Goal: Task Accomplishment & Management: Use online tool/utility

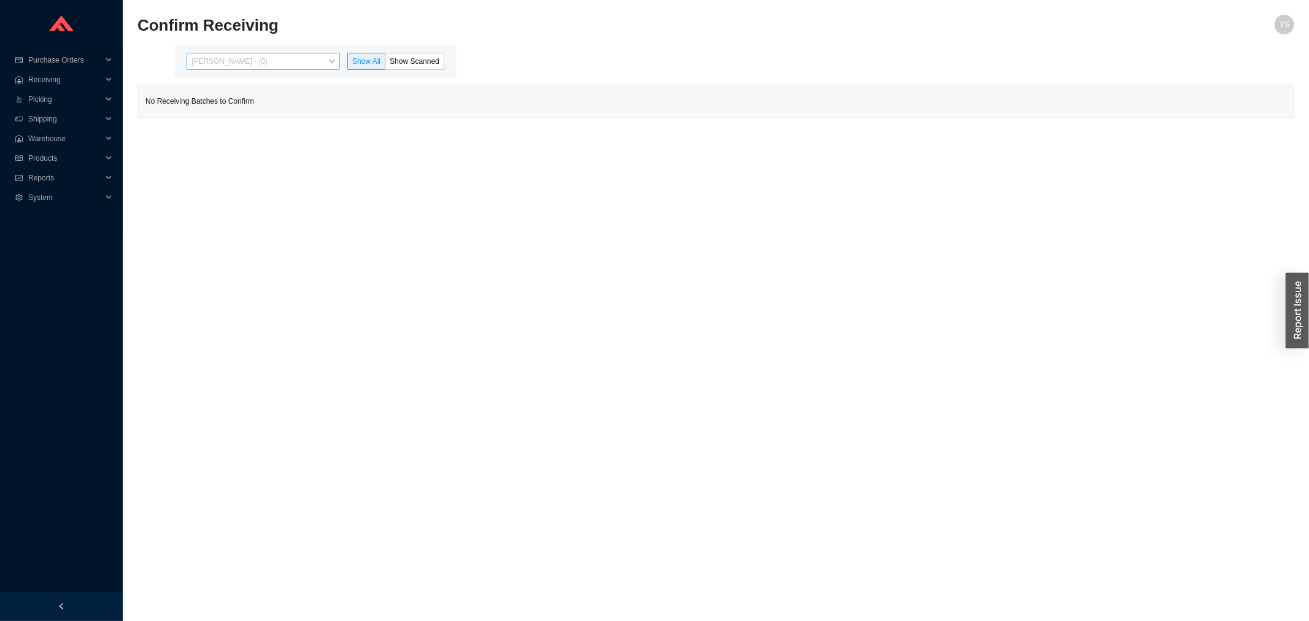
click at [242, 63] on span "Yossi Siff - (0)" at bounding box center [263, 61] width 144 height 16
click at [238, 107] on div "Angel Negron - (7)" at bounding box center [264, 100] width 153 height 17
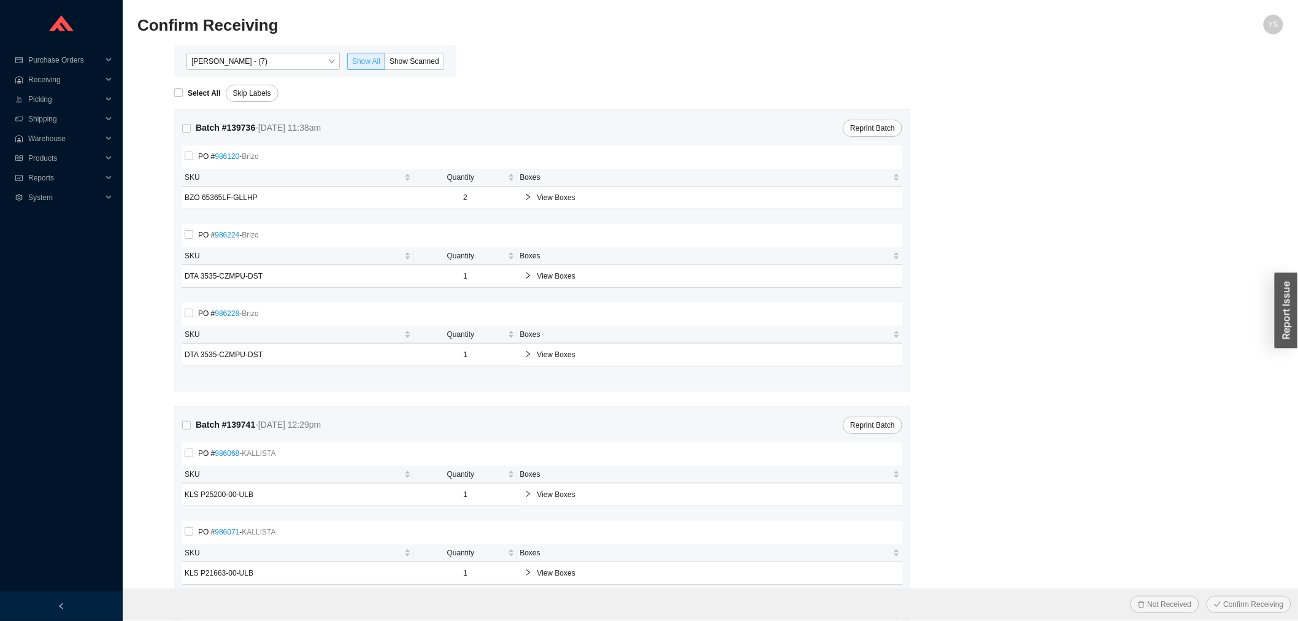
click at [377, 63] on span "Show All" at bounding box center [366, 61] width 28 height 9
click at [348, 64] on input "Show All" at bounding box center [348, 64] width 0 height 0
click at [397, 62] on span "Show Scanned" at bounding box center [415, 61] width 50 height 9
click at [385, 64] on input "Show Scanned" at bounding box center [385, 64] width 0 height 0
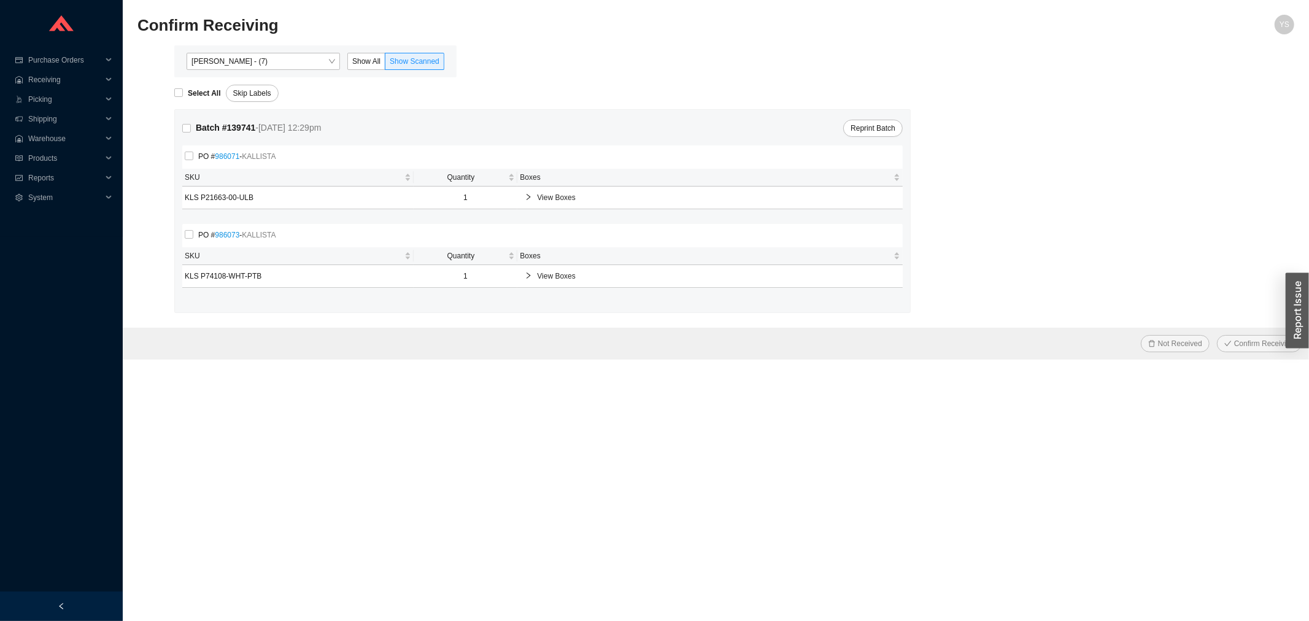
click at [196, 83] on div "Select All Skip Labels" at bounding box center [734, 89] width 1120 height 25
click at [193, 102] on form "Select All Skip Labels Batch # 139741 - 8/29/25 12:29pm Reprint Batch PO # 9860…" at bounding box center [715, 218] width 1156 height 282
click at [198, 98] on span "Select All" at bounding box center [204, 93] width 43 height 12
click at [183, 97] on input "Select All" at bounding box center [178, 92] width 9 height 9
checkbox input "true"
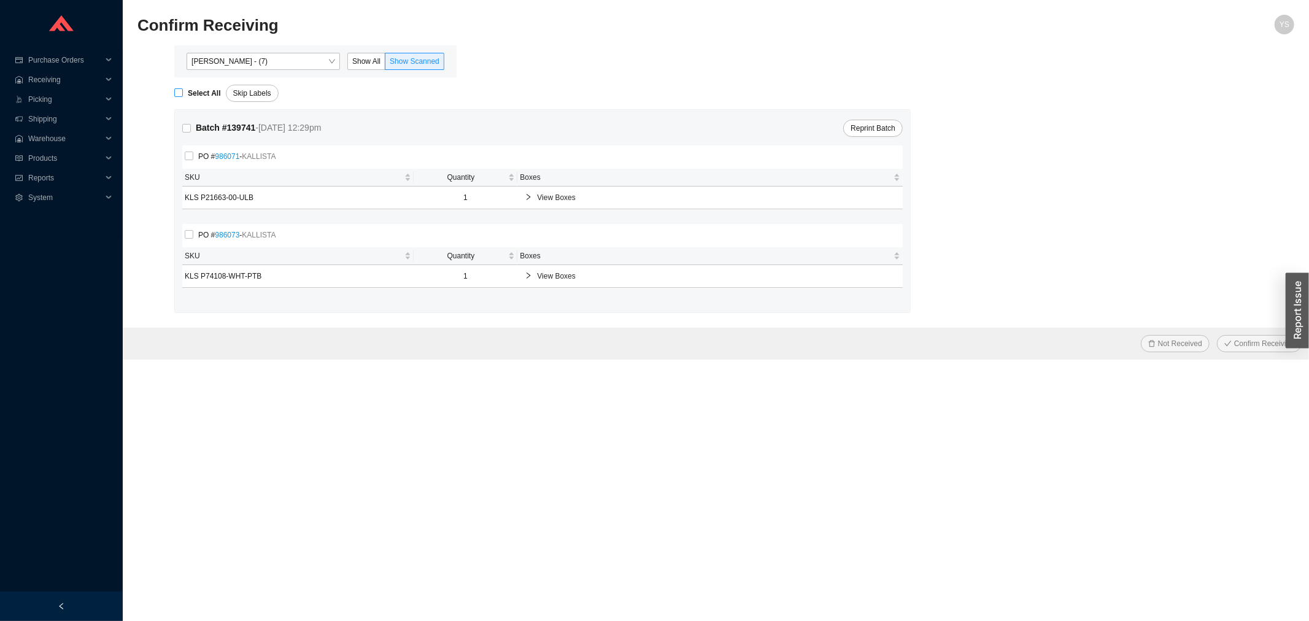
checkbox input "true"
click at [1255, 342] on span "Confirm Receiving" at bounding box center [1264, 343] width 60 height 12
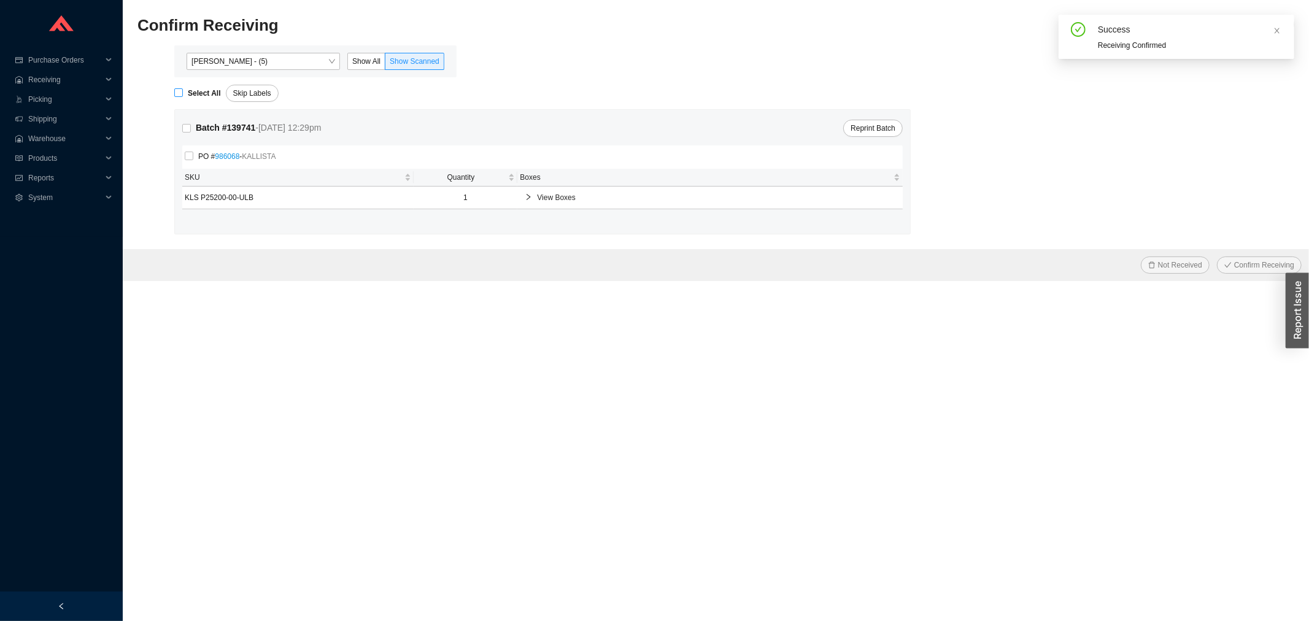
click at [198, 94] on strong "Select All" at bounding box center [204, 93] width 33 height 9
click at [183, 94] on input "Select All" at bounding box center [178, 92] width 9 height 9
checkbox input "true"
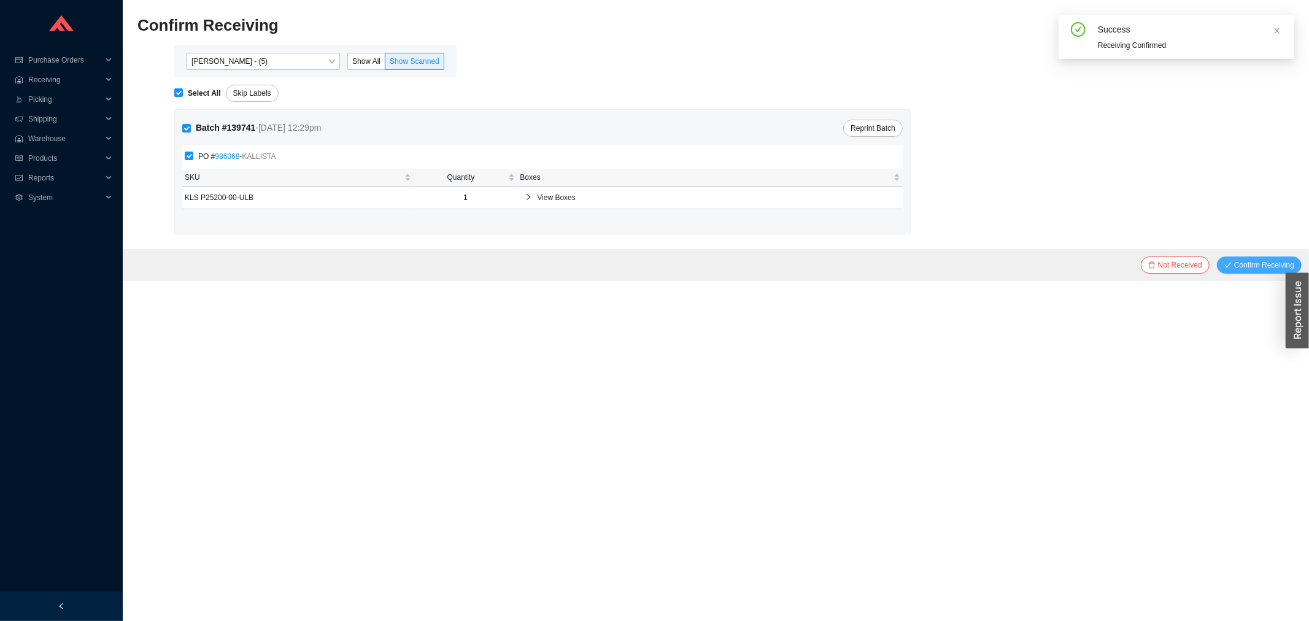
click at [1229, 263] on icon "check" at bounding box center [1227, 264] width 7 height 7
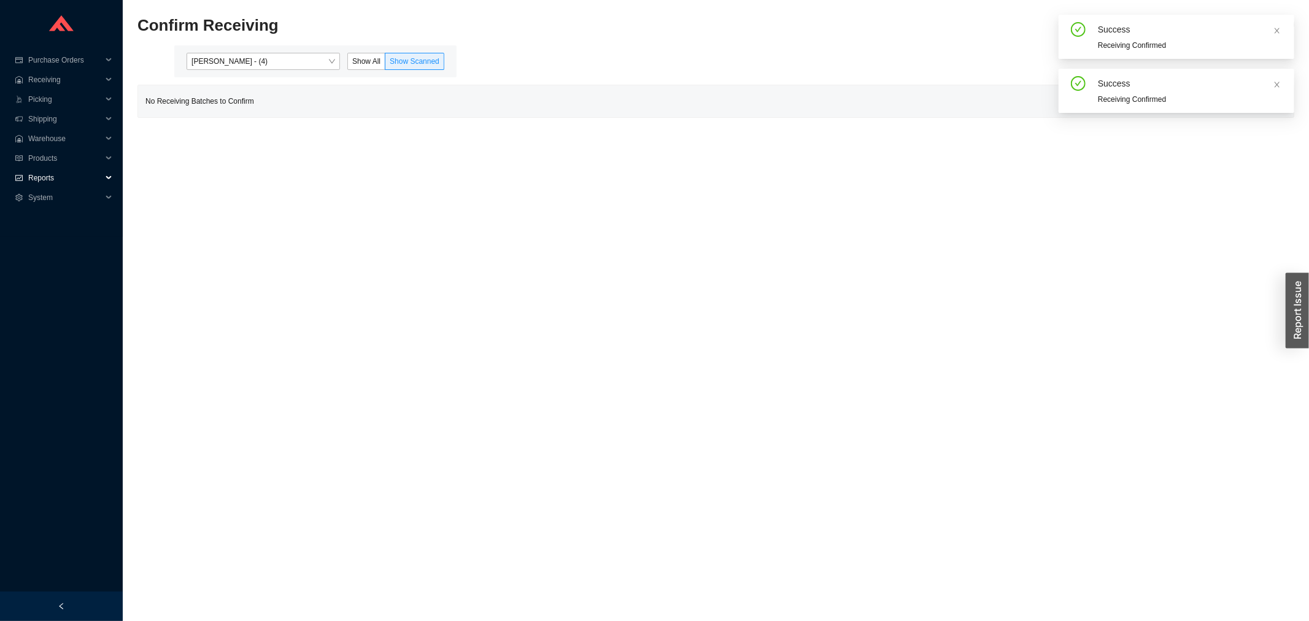
click at [41, 179] on span "Reports" at bounding box center [65, 178] width 74 height 20
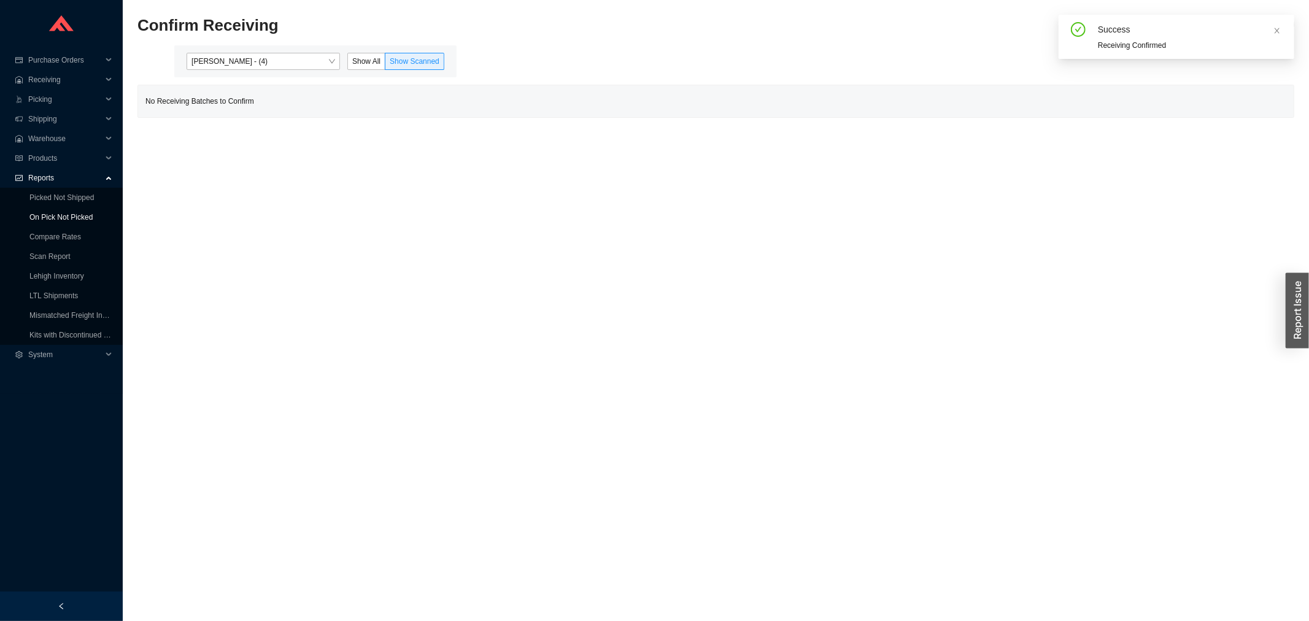
click at [66, 216] on link "On Pick Not Picked" at bounding box center [60, 217] width 63 height 9
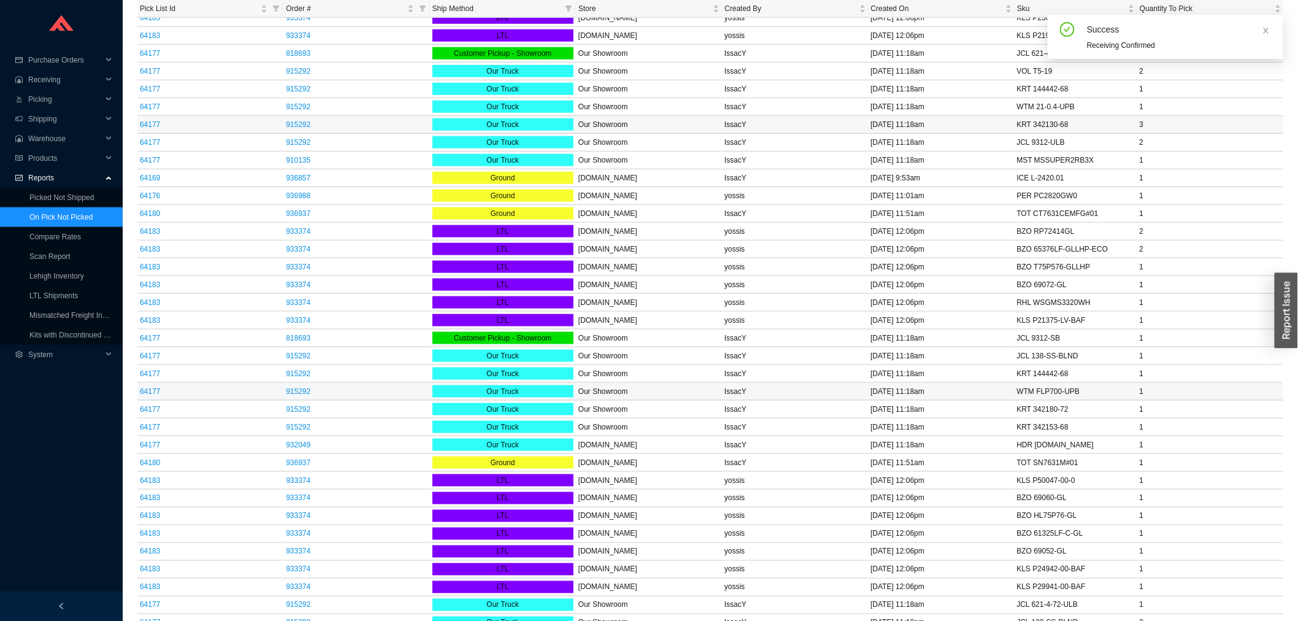
scroll to position [598, 0]
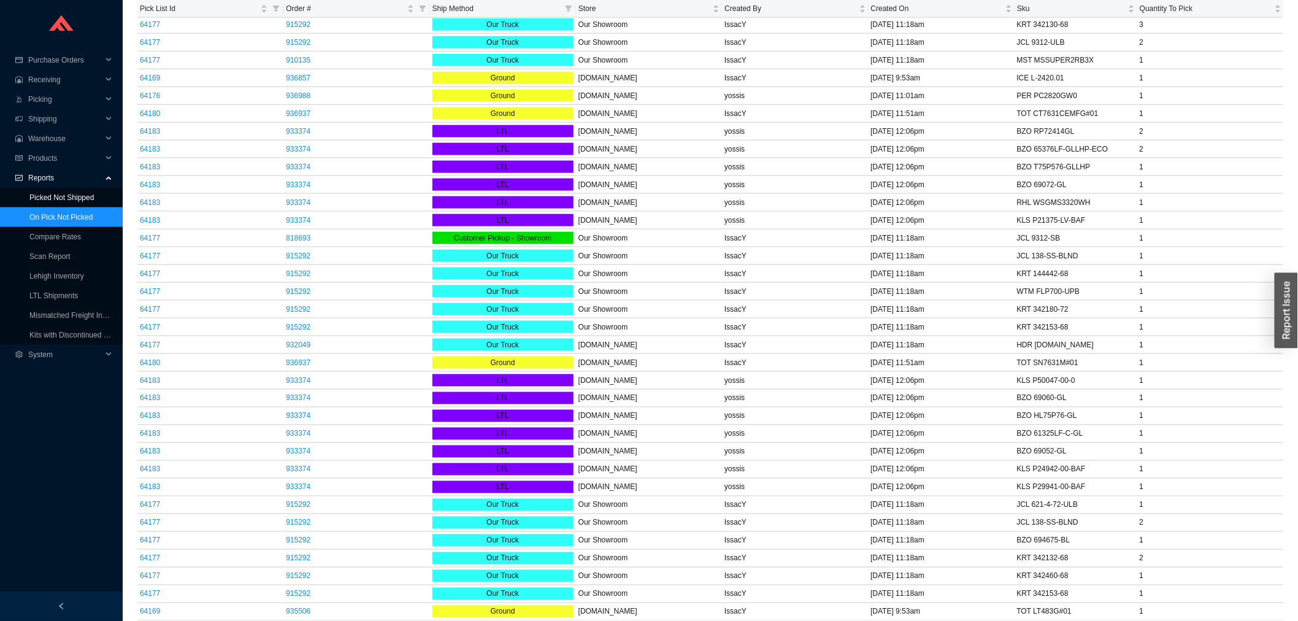
click at [74, 199] on link "Picked Not Shipped" at bounding box center [61, 197] width 64 height 9
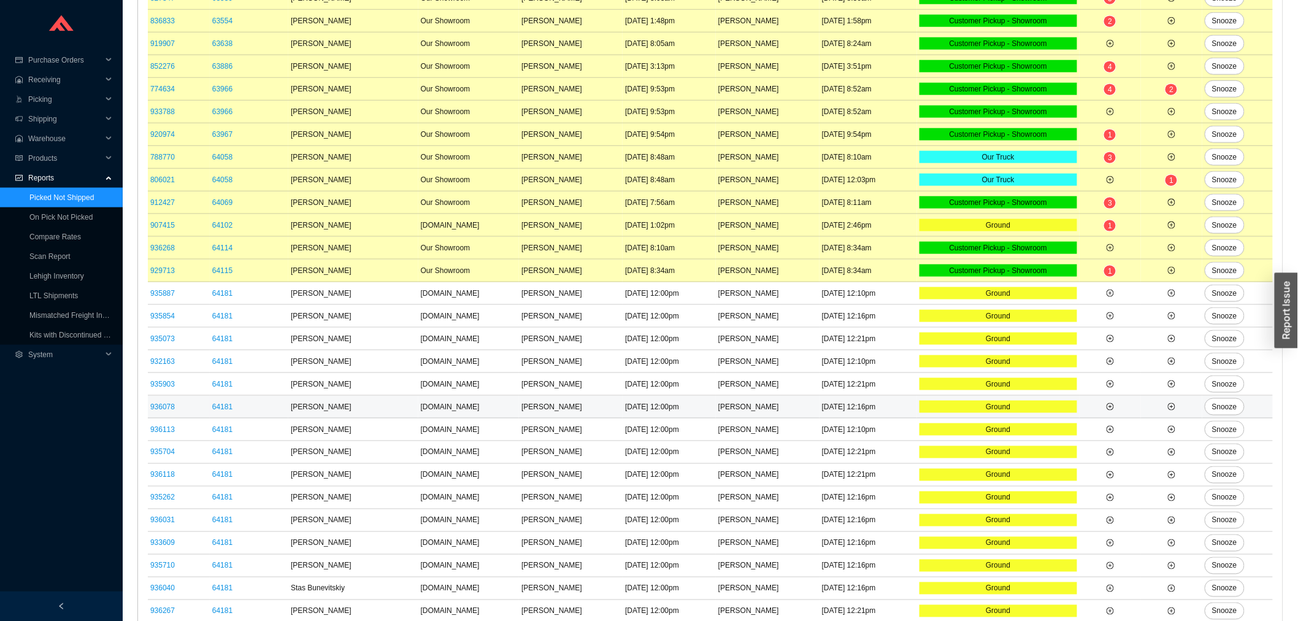
scroll to position [639, 0]
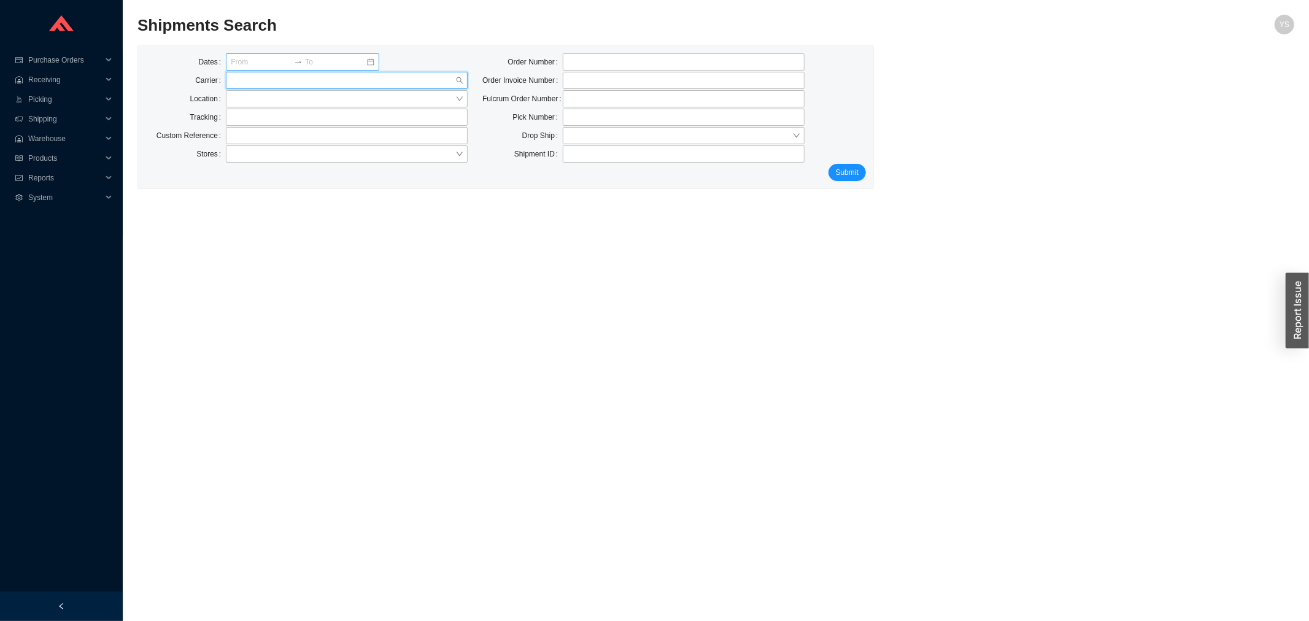
drag, startPoint x: 321, startPoint y: 88, endPoint x: 315, endPoint y: 91, distance: 6.6
click at [317, 90] on div "Dates Carrier Location Tracking Custom Reference Stores" at bounding box center [306, 108] width 337 height 110
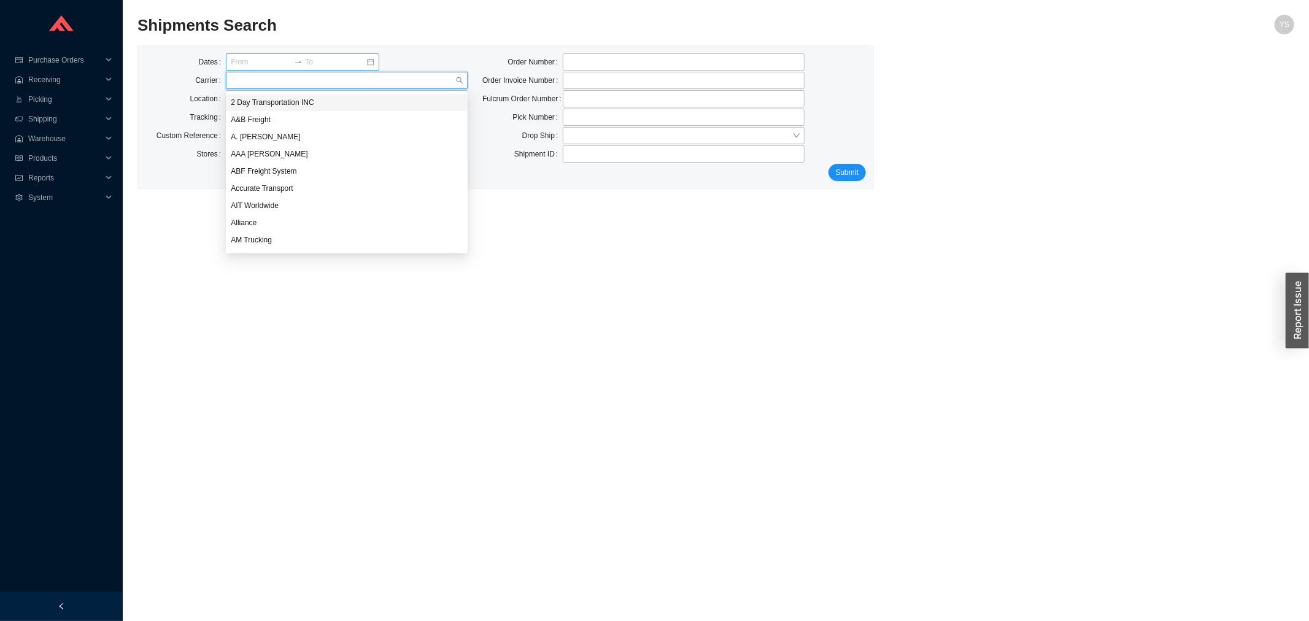
click at [305, 97] on div "2 Day Transportation INC" at bounding box center [347, 102] width 232 height 11
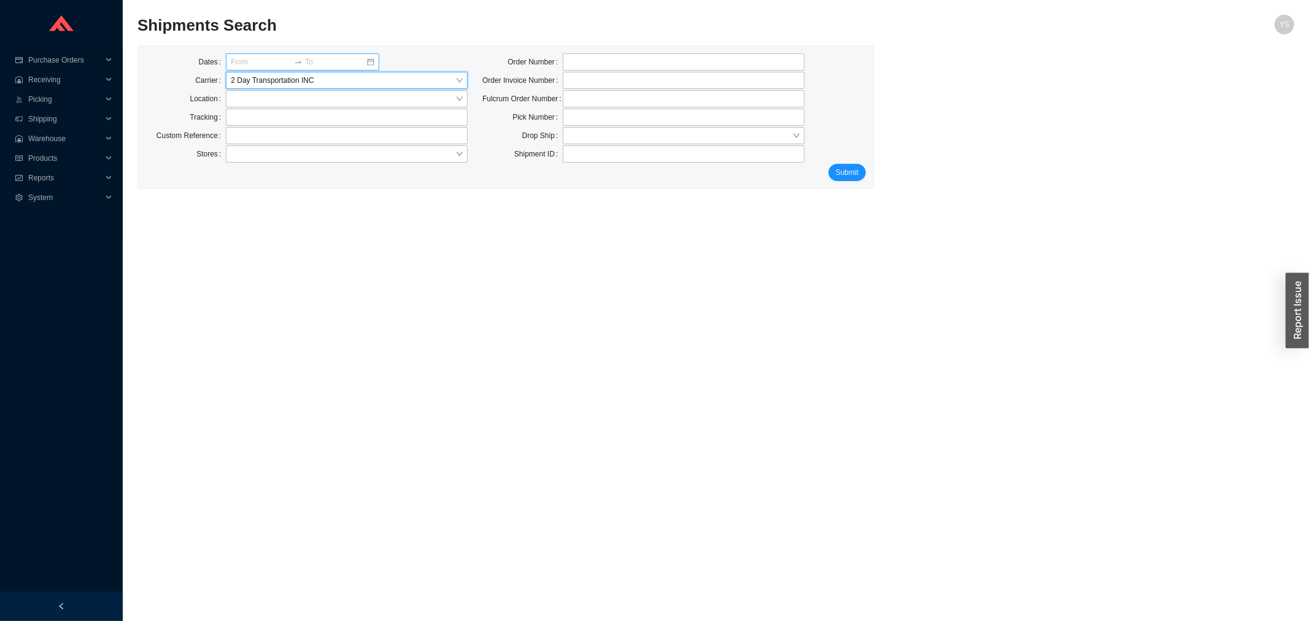
drag, startPoint x: 222, startPoint y: 102, endPoint x: 233, endPoint y: 101, distance: 11.1
click at [223, 102] on label "Location" at bounding box center [208, 98] width 36 height 17
click at [250, 99] on input "search" at bounding box center [343, 99] width 225 height 16
click at [292, 83] on span "2 Day Transportation INC" at bounding box center [347, 80] width 232 height 16
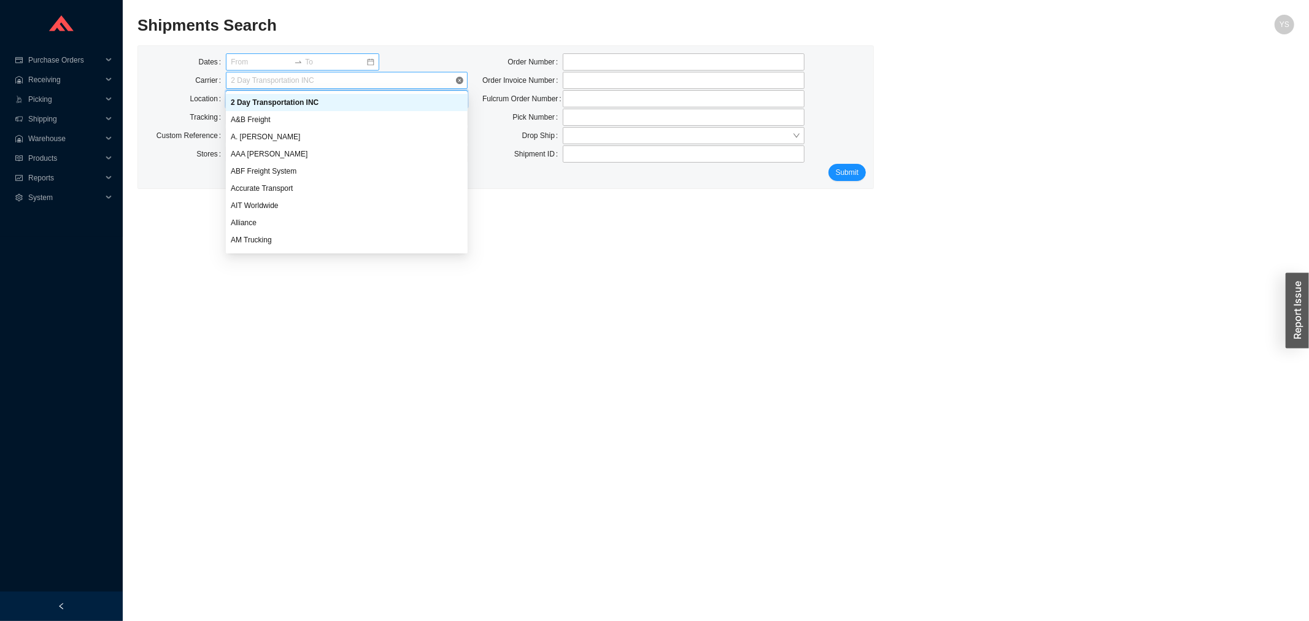
click at [292, 83] on span "2 Day Transportation INC" at bounding box center [347, 80] width 232 height 16
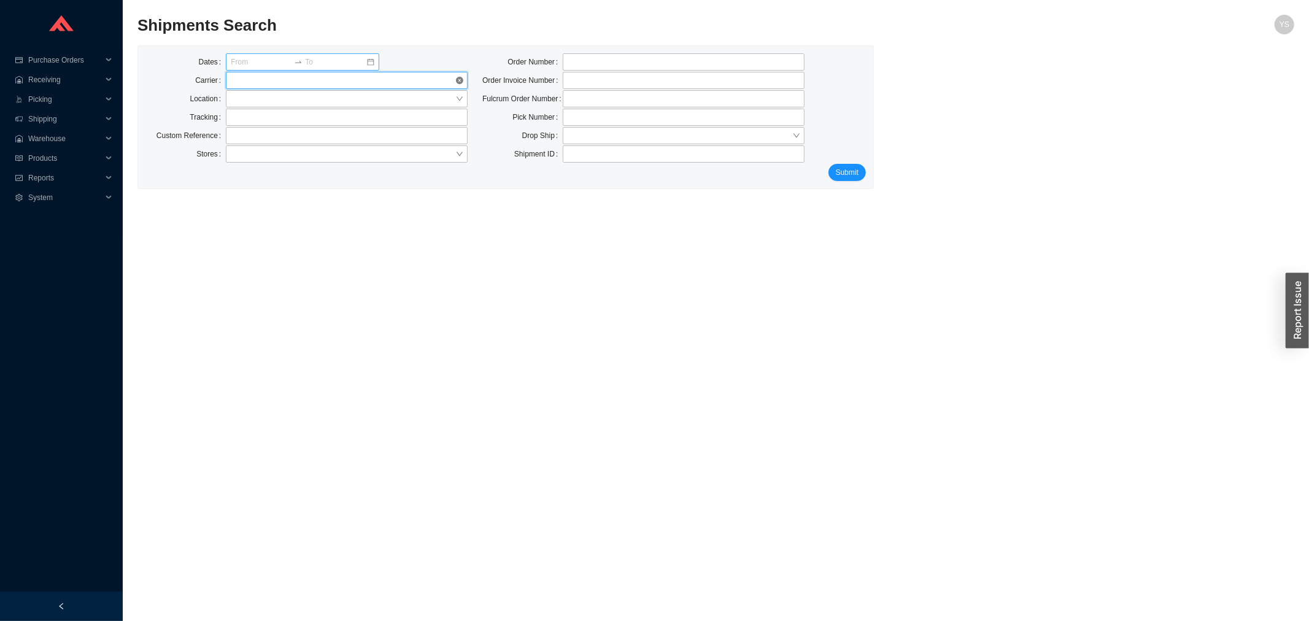
click at [460, 80] on icon "close-circle" at bounding box center [459, 80] width 7 height 7
click at [315, 117] on input "text" at bounding box center [347, 117] width 242 height 17
paste input "77113179850"
type input "77113179850"
click button "Submit" at bounding box center [846, 172] width 37 height 17
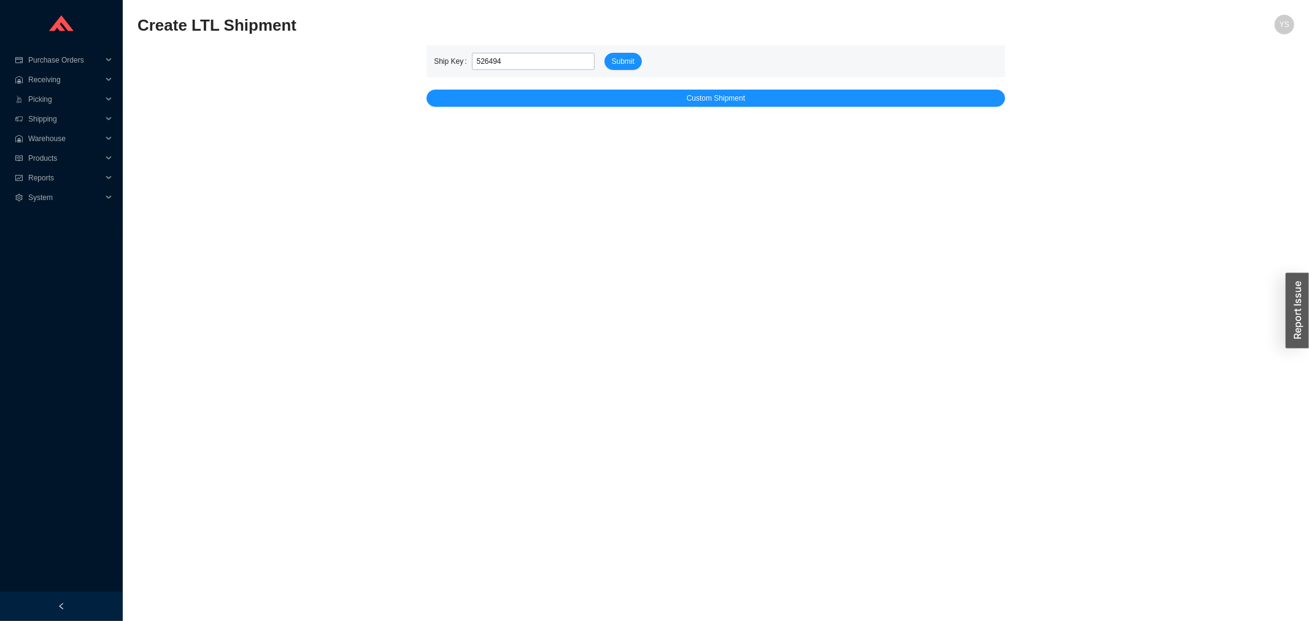
type input "526494"
click at [598, 61] on form "Ship Key 526494 Submit" at bounding box center [716, 61] width 564 height 17
click at [617, 63] on span "Submit" at bounding box center [623, 61] width 23 height 12
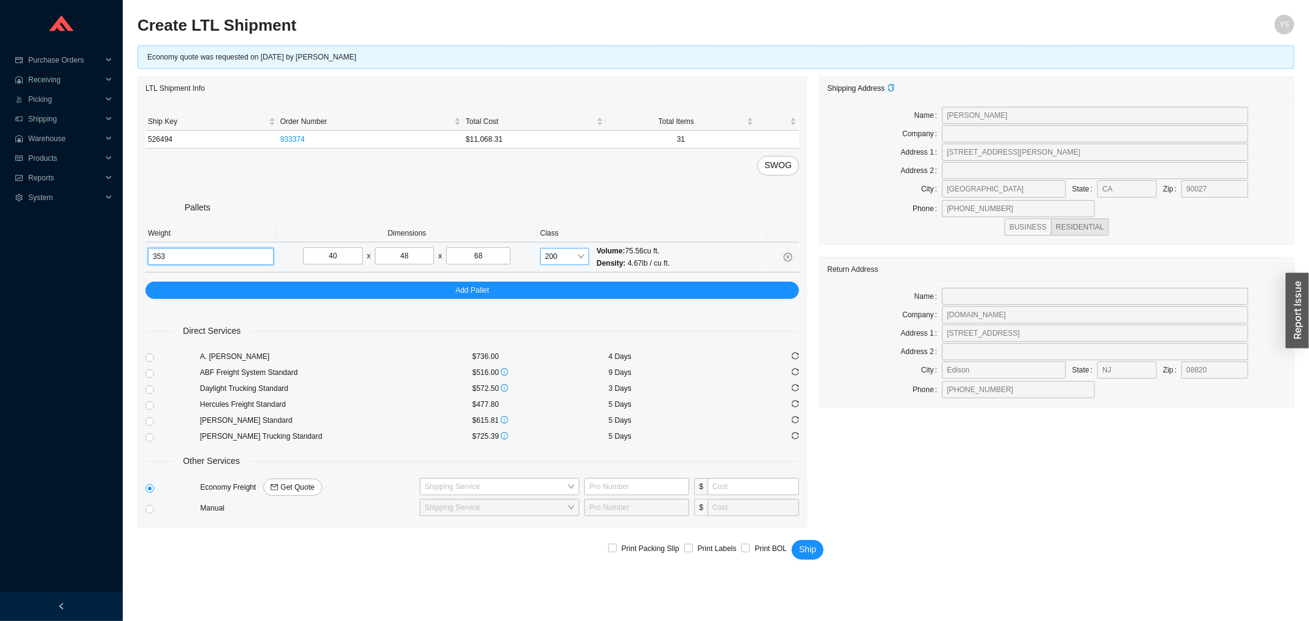
click at [554, 256] on span "200" at bounding box center [564, 256] width 39 height 16
click at [566, 401] on div "175" at bounding box center [564, 402] width 39 height 11
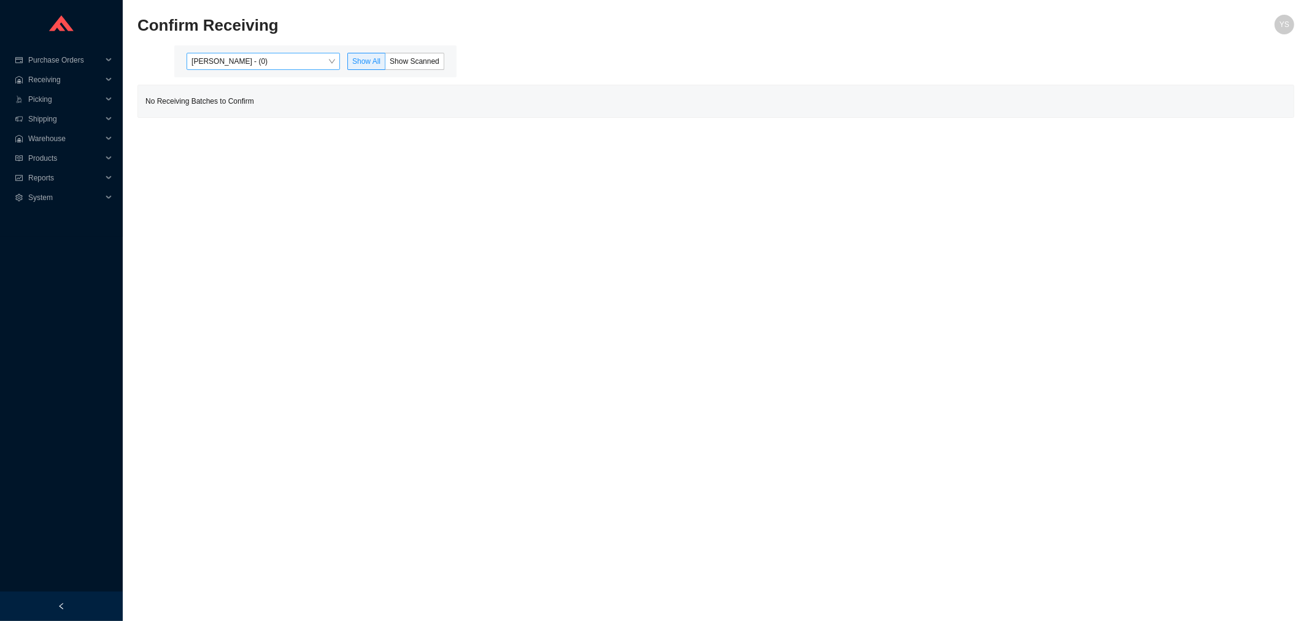
click at [271, 56] on span "Yossi Siff - (0)" at bounding box center [263, 61] width 144 height 16
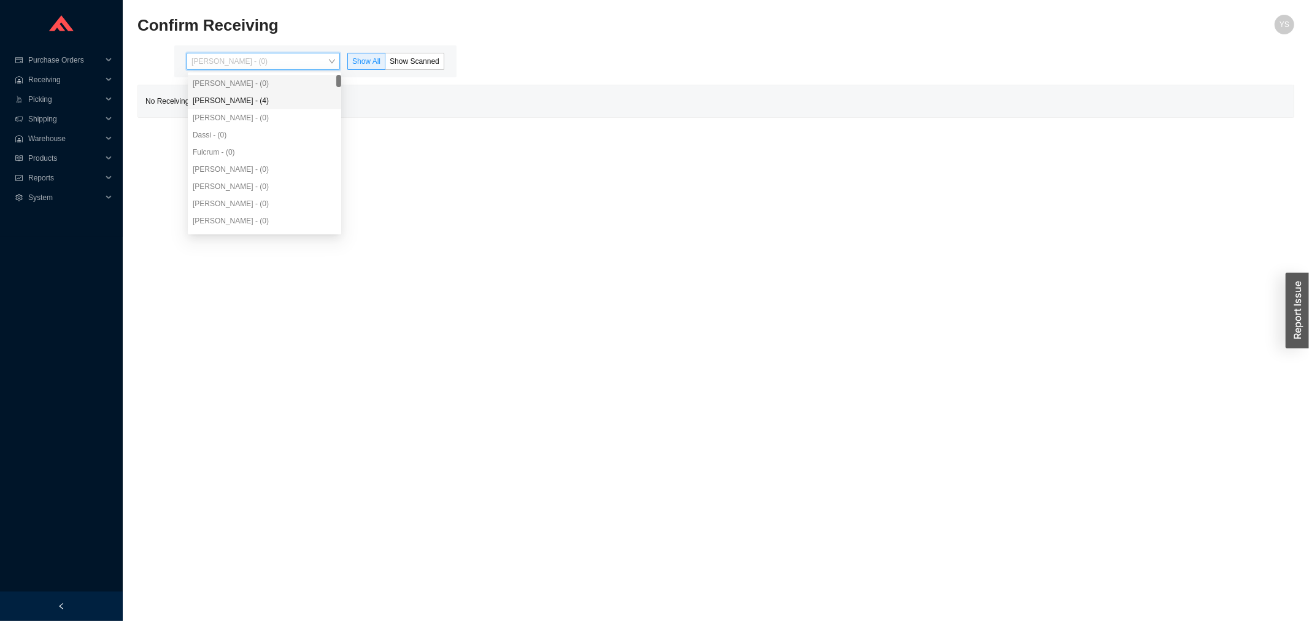
click at [259, 93] on div "Angel Negron - (4)" at bounding box center [264, 100] width 153 height 17
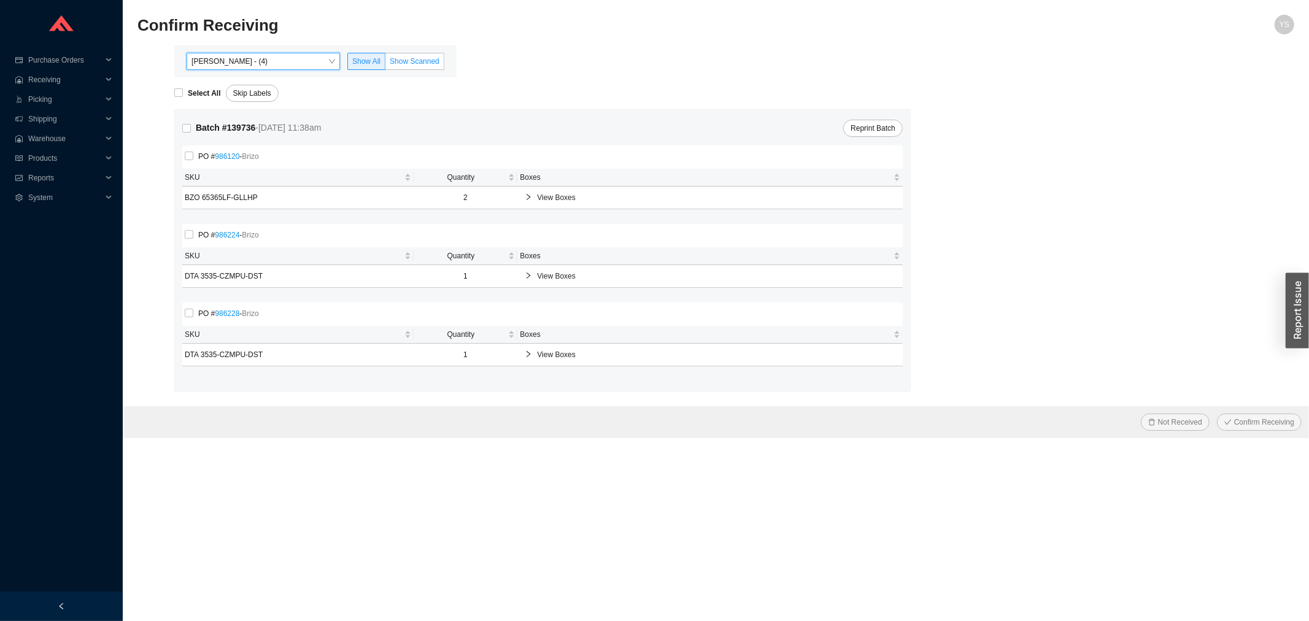
click at [402, 63] on span "Show Scanned" at bounding box center [415, 61] width 50 height 9
click at [385, 64] on input "Show Scanned" at bounding box center [385, 64] width 0 height 0
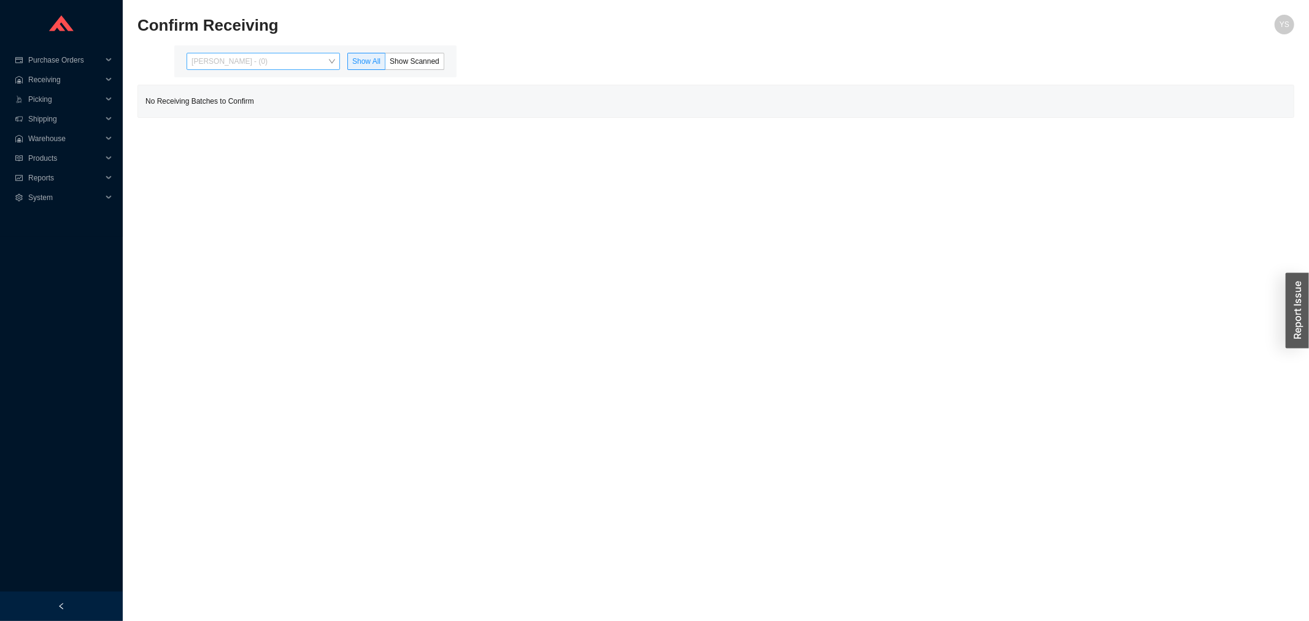
click at [218, 63] on span "[PERSON_NAME] - (0)" at bounding box center [263, 61] width 144 height 16
click at [221, 90] on div "Yossi Siff - (0)" at bounding box center [264, 83] width 153 height 17
click at [221, 99] on div "Angel Negron - (4)" at bounding box center [265, 100] width 144 height 11
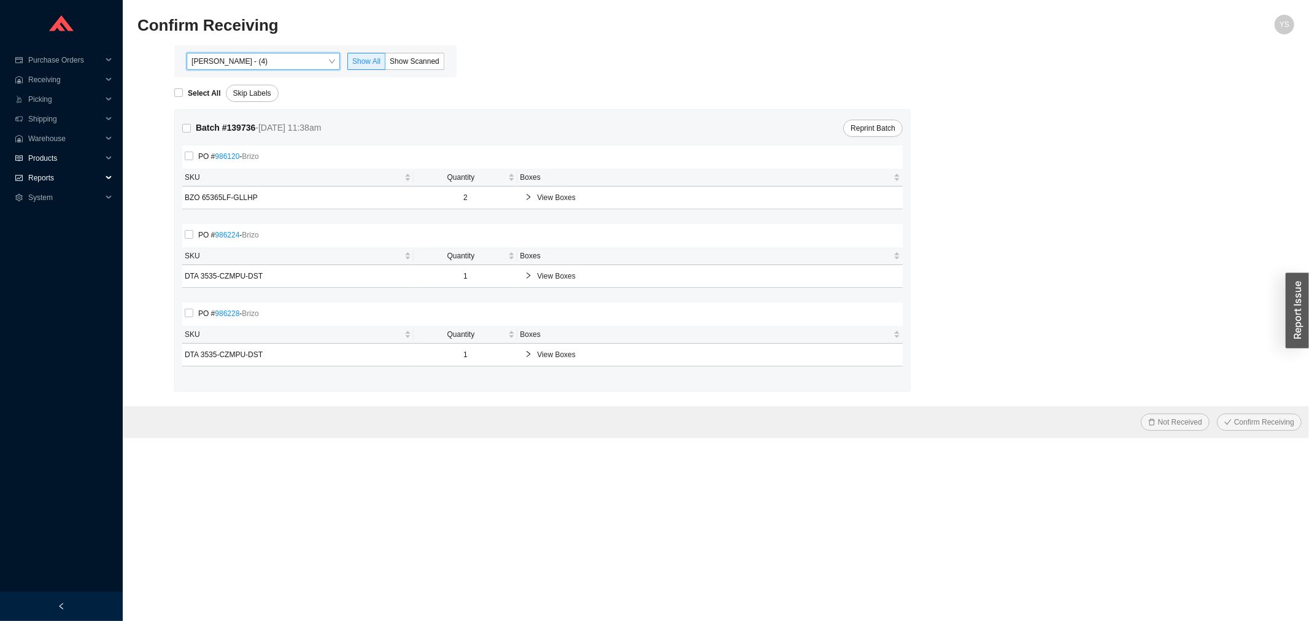
click at [56, 164] on span "Products" at bounding box center [65, 158] width 74 height 20
click at [56, 199] on span "Reports" at bounding box center [65, 198] width 74 height 20
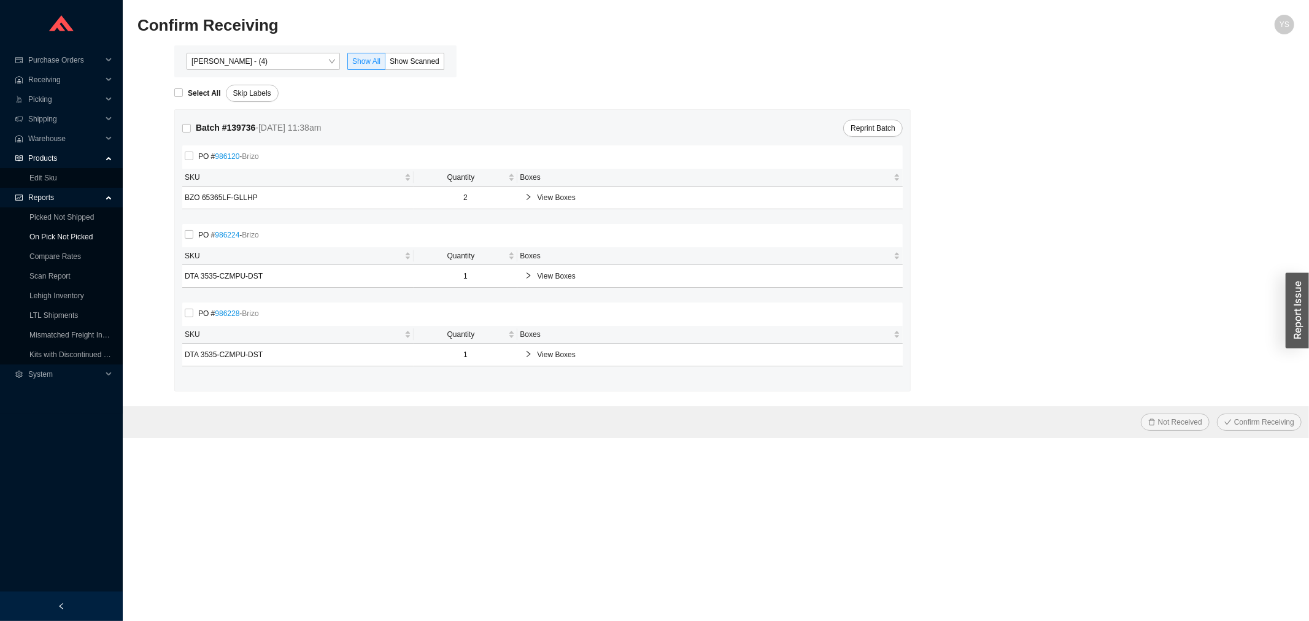
click at [63, 233] on link "On Pick Not Picked" at bounding box center [60, 237] width 63 height 9
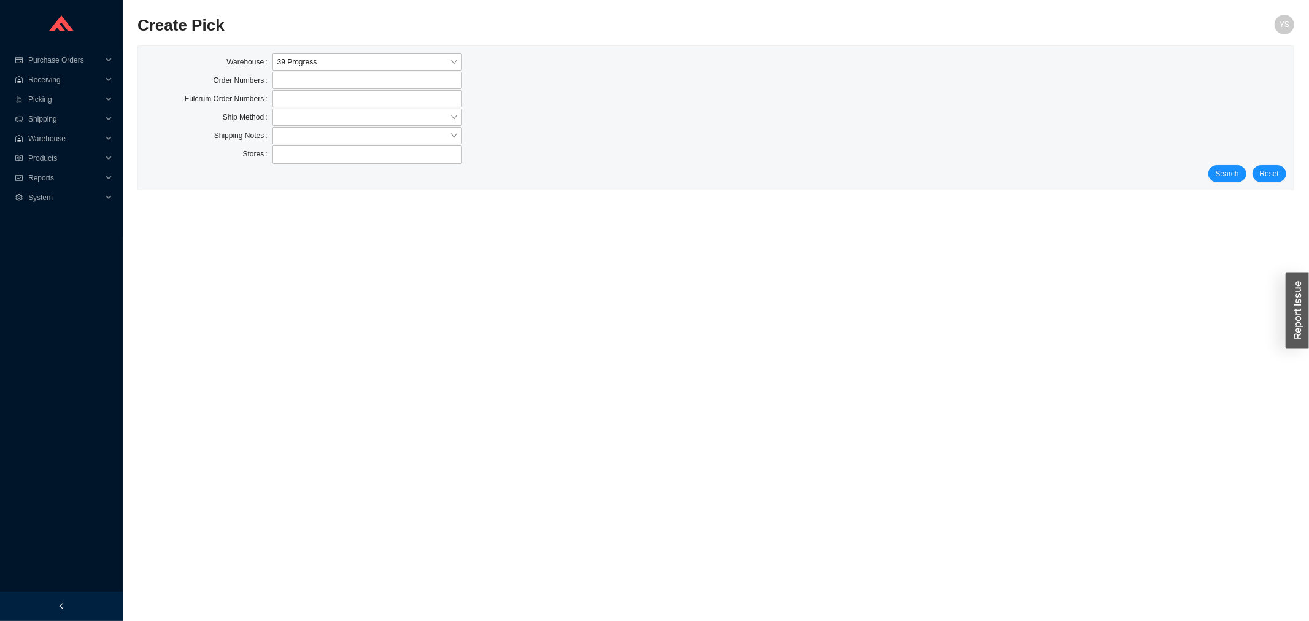
click at [1248, 184] on div "Warehouse 39 Progress Order Numbers Fulcrum Order Numbers Ship Method Shipping …" at bounding box center [715, 118] width 1155 height 144
click at [1229, 178] on span "Search" at bounding box center [1226, 173] width 23 height 12
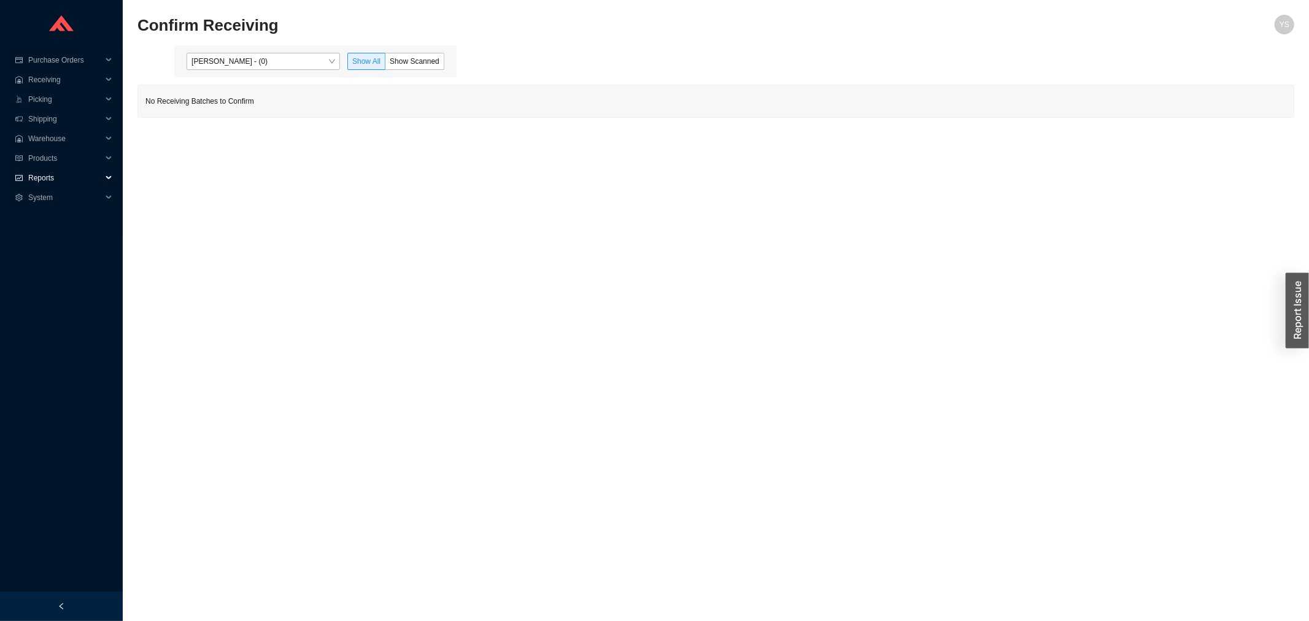
click at [71, 174] on span "Reports" at bounding box center [65, 178] width 74 height 20
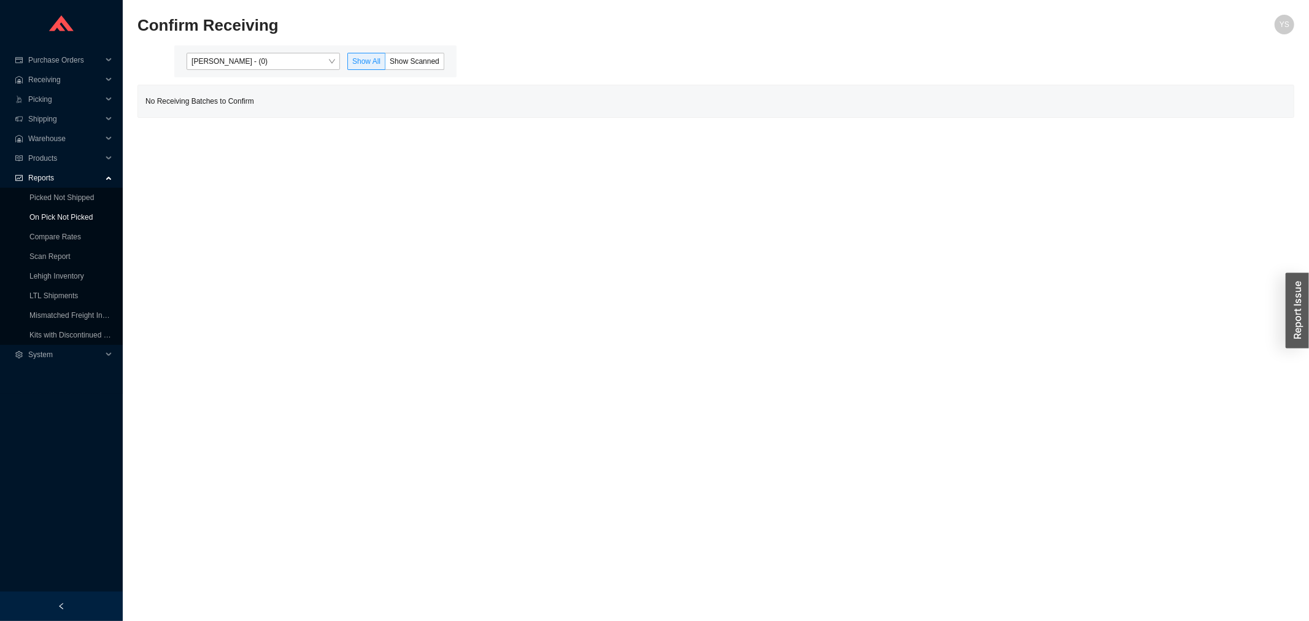
click at [61, 213] on link "On Pick Not Picked" at bounding box center [60, 217] width 63 height 9
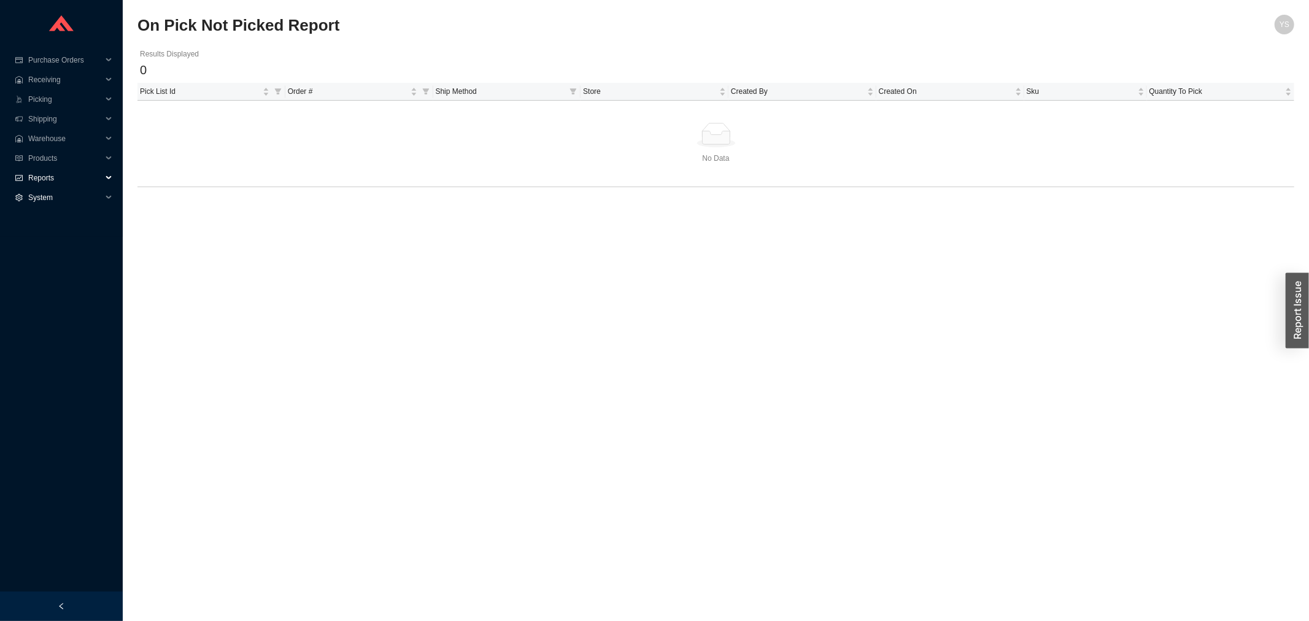
drag, startPoint x: 23, startPoint y: 172, endPoint x: 58, endPoint y: 224, distance: 62.4
click at [29, 175] on div "Reports" at bounding box center [61, 178] width 123 height 20
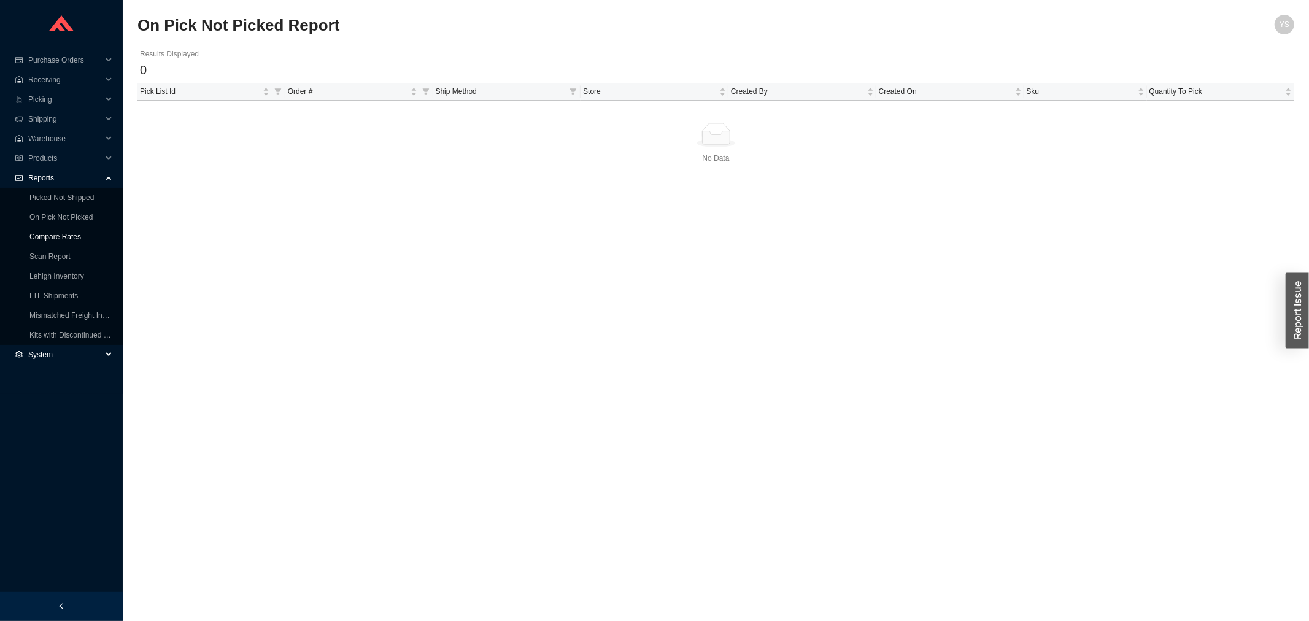
click at [60, 233] on link "Compare Rates" at bounding box center [55, 237] width 52 height 9
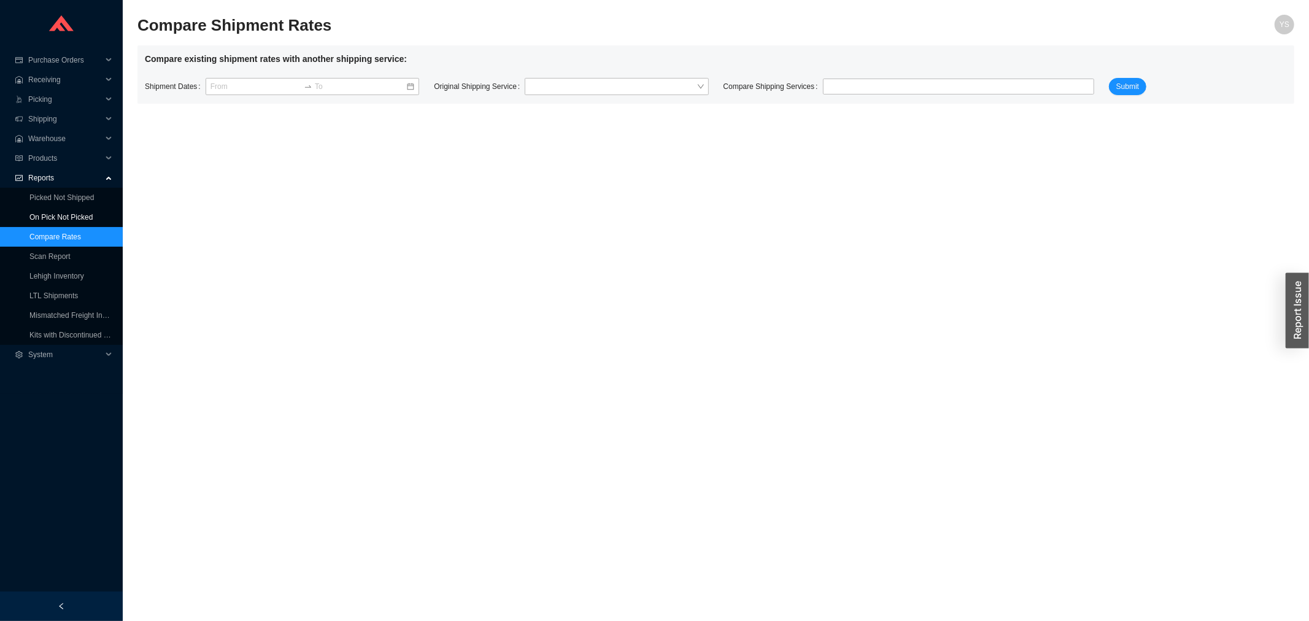
click at [55, 217] on link "On Pick Not Picked" at bounding box center [60, 217] width 63 height 9
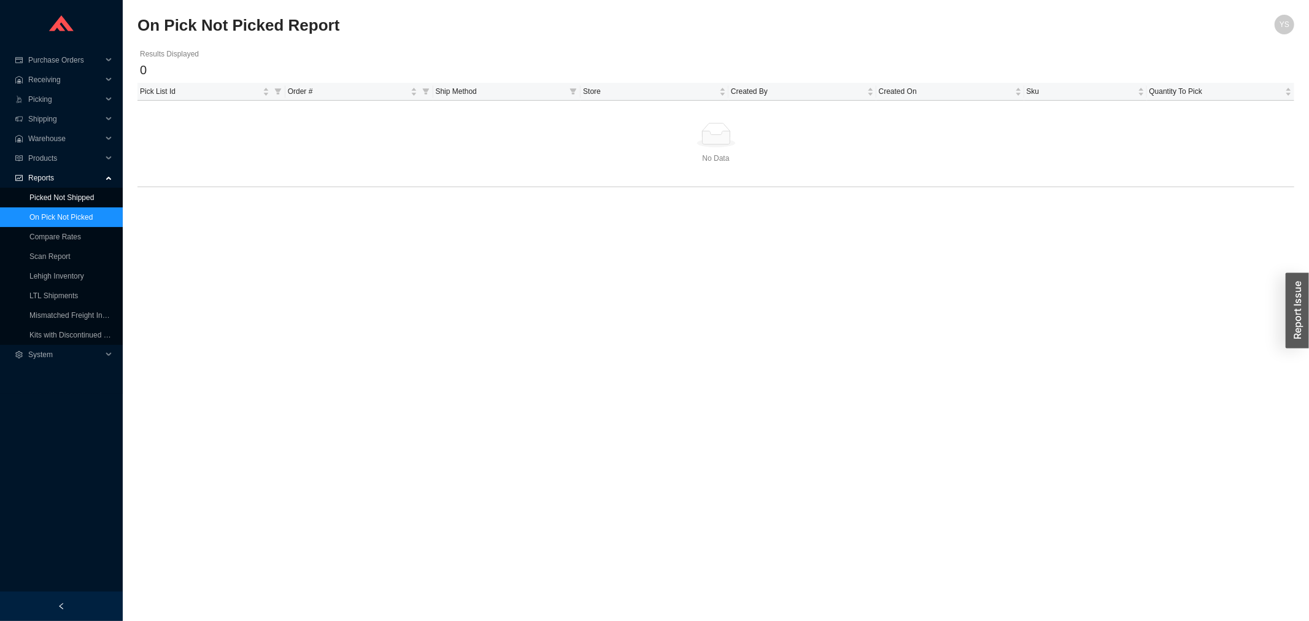
click at [83, 193] on link "Picked Not Shipped" at bounding box center [61, 197] width 64 height 9
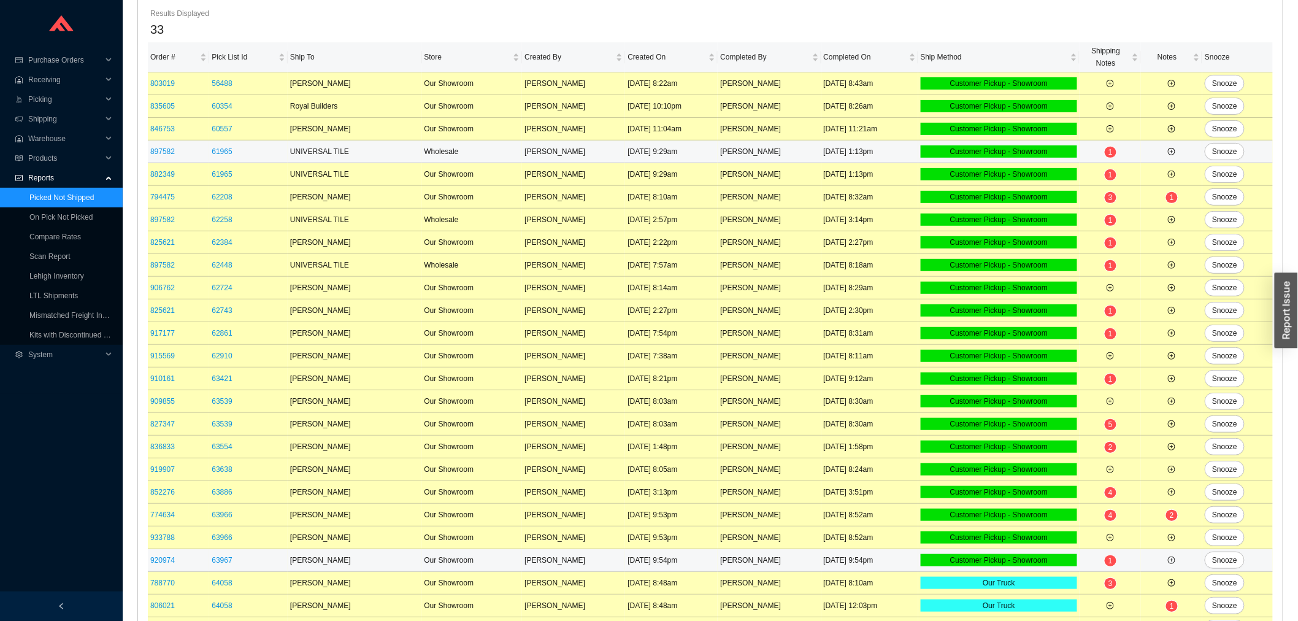
scroll to position [342, 0]
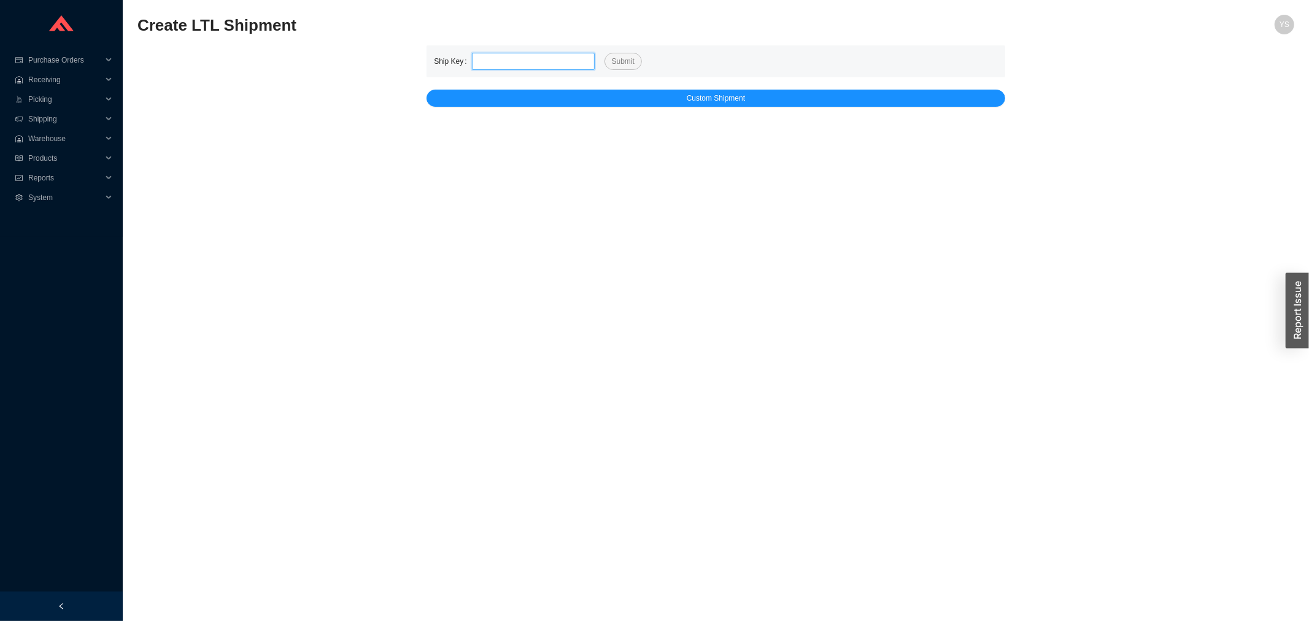
click at [498, 56] on input "tel" at bounding box center [533, 61] width 123 height 17
paste input "526494"
type input "526494"
click at [612, 64] on span "Submit" at bounding box center [623, 61] width 23 height 12
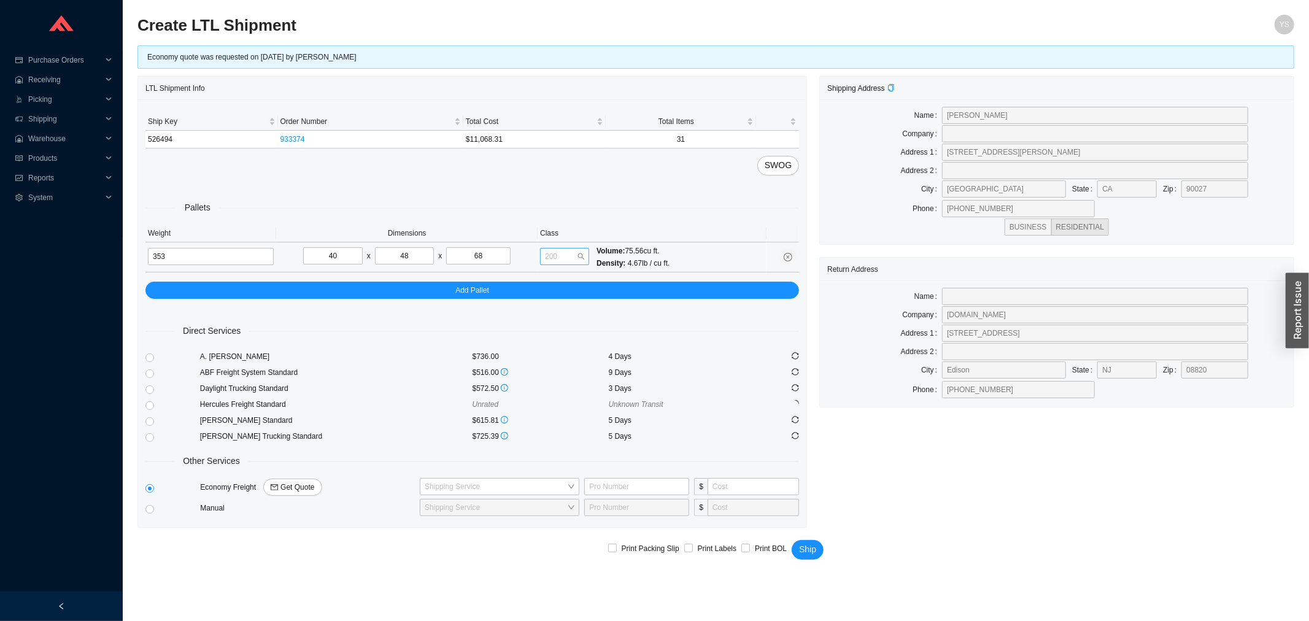
click at [549, 250] on span "200" at bounding box center [564, 256] width 39 height 16
click at [556, 400] on div "175" at bounding box center [564, 402] width 39 height 11
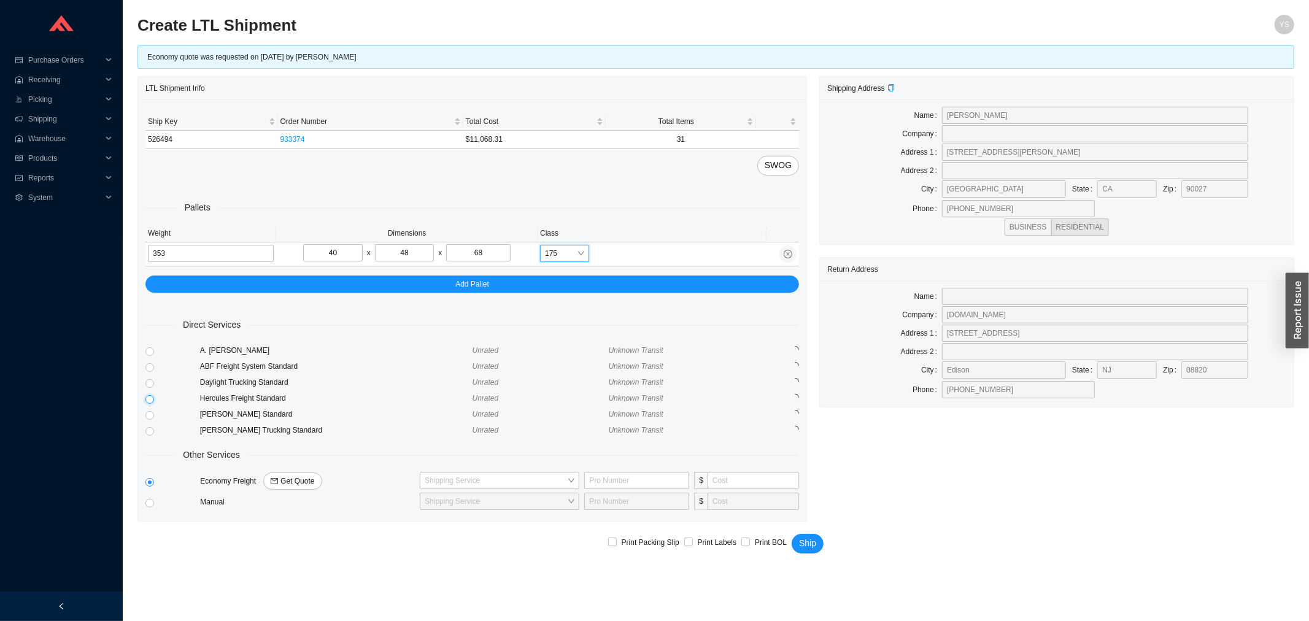
click at [145, 399] on input "radio" at bounding box center [149, 399] width 9 height 9
radio input "true"
checkbox input "true"
click at [814, 542] on button "Ship" at bounding box center [807, 544] width 32 height 20
